Goal: Task Accomplishment & Management: Complete application form

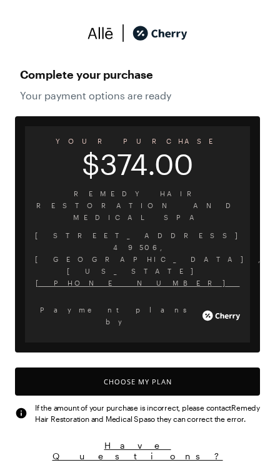
click at [226, 368] on button "Choose My Plan" at bounding box center [137, 382] width 245 height 28
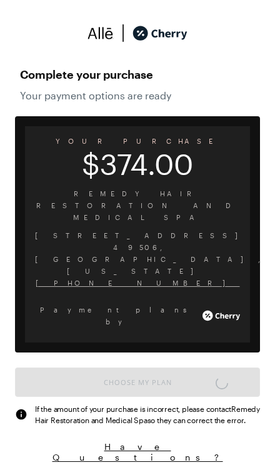
scroll to position [5, 0]
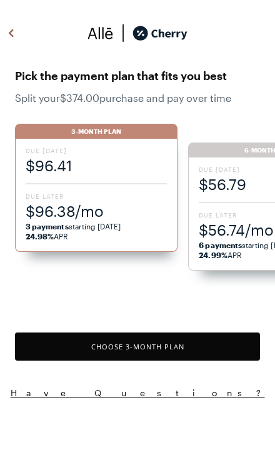
scroll to position [1033, 0]
click at [220, 342] on button "Choose 3 -Month Plan" at bounding box center [137, 347] width 245 height 28
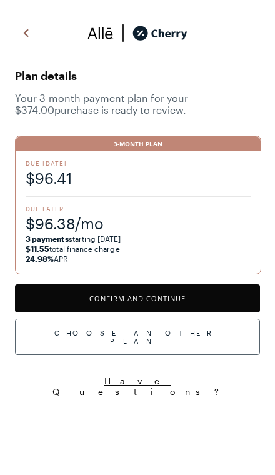
click at [224, 298] on button "Confirm and Continue" at bounding box center [137, 298] width 245 height 28
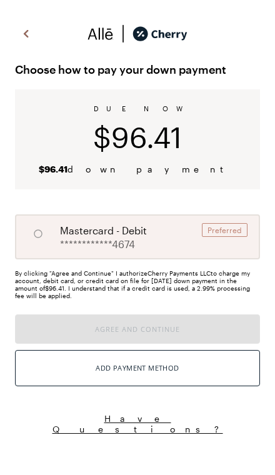
radio input "true"
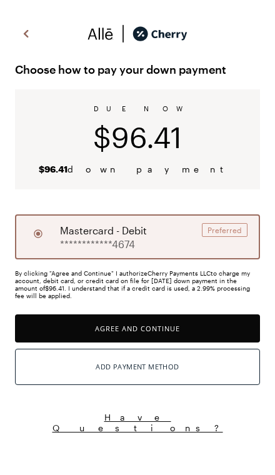
click at [214, 329] on button "Agree and Continue" at bounding box center [137, 328] width 245 height 28
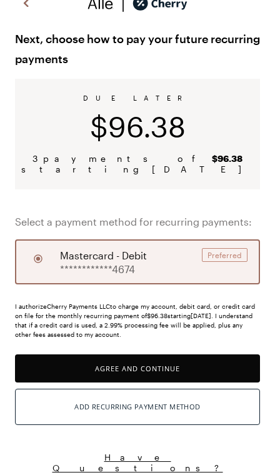
scroll to position [32, 0]
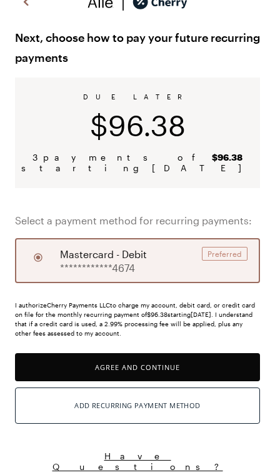
click at [194, 369] on button "Agree and Continue" at bounding box center [137, 367] width 245 height 28
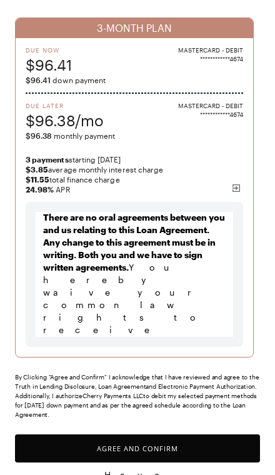
scroll to position [121, 0]
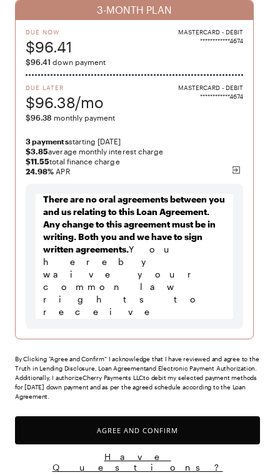
click at [193, 429] on button "Agree and Confirm" at bounding box center [137, 430] width 245 height 28
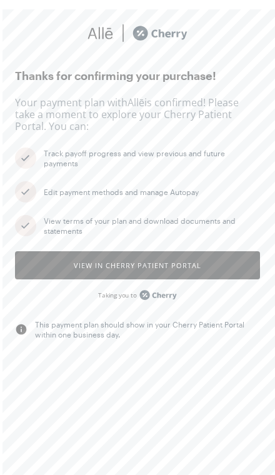
click at [217, 266] on button "View in Cherry patient portal" at bounding box center [137, 265] width 245 height 28
